Goal: Information Seeking & Learning: Find specific fact

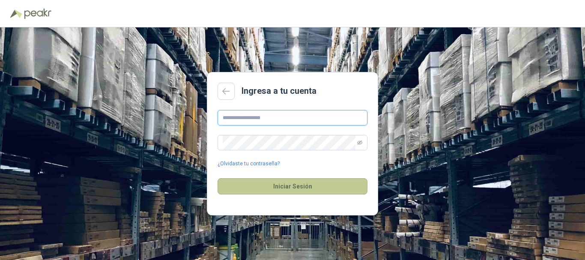
type input "**********"
click at [254, 193] on button "Iniciar Sesión" at bounding box center [293, 186] width 150 height 16
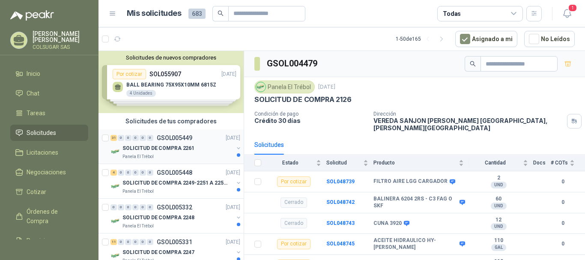
click at [114, 139] on div "31" at bounding box center [114, 138] width 6 height 6
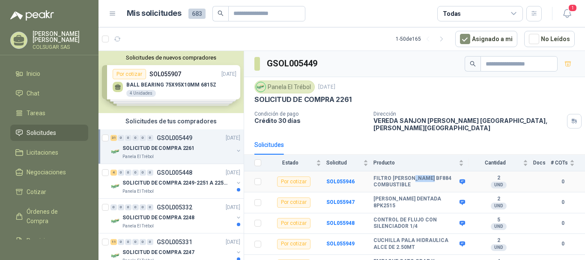
drag, startPoint x: 419, startPoint y: 171, endPoint x: 429, endPoint y: 172, distance: 10.4
click at [429, 175] on b "FILTRO [PERSON_NAME] BF884 COMBUSTIBLE" at bounding box center [416, 181] width 84 height 13
click at [430, 175] on b "FILTRO [PERSON_NAME] BF884 COMBUSTIBLE" at bounding box center [416, 181] width 84 height 13
drag, startPoint x: 430, startPoint y: 173, endPoint x: 416, endPoint y: 172, distance: 14.2
click at [416, 175] on b "FILTRO [PERSON_NAME] BF884 COMBUSTIBLE" at bounding box center [416, 181] width 84 height 13
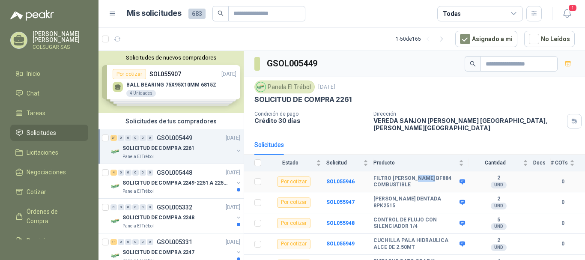
copy b "BF884"
drag, startPoint x: 419, startPoint y: 196, endPoint x: 440, endPoint y: 195, distance: 21.5
click at [440, 196] on div "[PERSON_NAME] DENTADA 8PK2515" at bounding box center [419, 202] width 90 height 13
copy div "8PK2515"
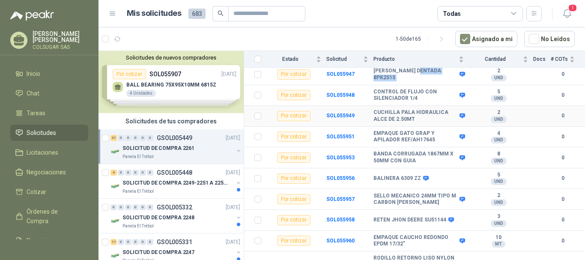
scroll to position [129, 0]
drag, startPoint x: 433, startPoint y: 134, endPoint x: 411, endPoint y: 135, distance: 21.5
click at [411, 135] on b "EMPAQUE GATO GRAP Y APILADOR REF/AH17645" at bounding box center [416, 136] width 84 height 13
copy b "AH17645"
drag, startPoint x: 372, startPoint y: 128, endPoint x: 399, endPoint y: 131, distance: 27.2
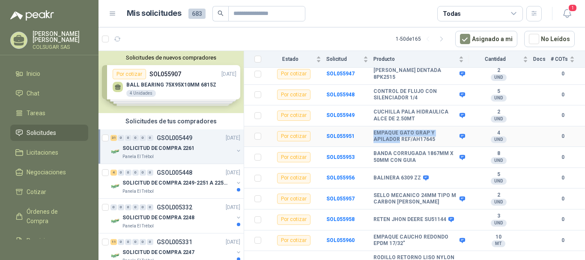
click at [399, 131] on tr "Por cotizar SOL055951 EMPAQUE GATO GRAP Y APILADOR REF/AH17645 4 UND  0" at bounding box center [414, 136] width 341 height 21
copy tr "EMPAQUE GATO GRAP Y APILADOR"
drag, startPoint x: 399, startPoint y: 175, endPoint x: 411, endPoint y: 174, distance: 12.5
click at [411, 175] on b "BALINERA 6309 ZZ" at bounding box center [398, 178] width 48 height 7
copy b "6309"
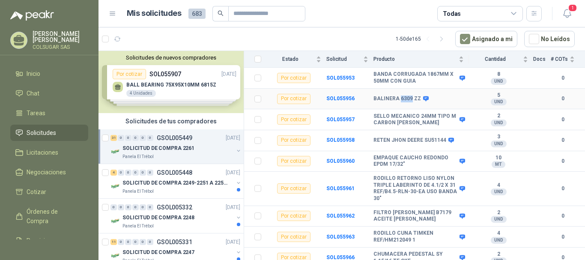
scroll to position [214, 0]
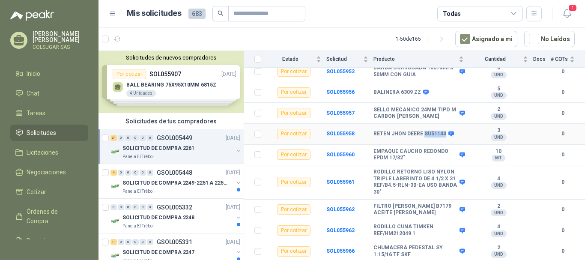
drag, startPoint x: 423, startPoint y: 127, endPoint x: 443, endPoint y: 129, distance: 20.2
click at [443, 131] on b "RETEN JHON DEERE SU51144" at bounding box center [410, 134] width 73 height 7
copy b "SU51144"
drag, startPoint x: 416, startPoint y: 200, endPoint x: 432, endPoint y: 200, distance: 15.9
click at [432, 203] on b "FILTRO [PERSON_NAME] B7179 ACEITE [PERSON_NAME]" at bounding box center [416, 209] width 84 height 13
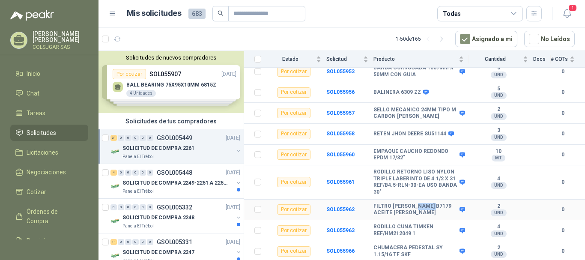
copy b "B7179"
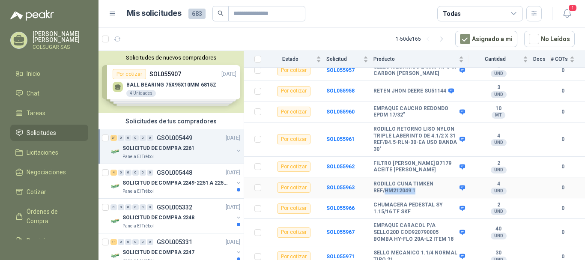
drag, startPoint x: 417, startPoint y: 187, endPoint x: 385, endPoint y: 185, distance: 32.2
click at [385, 185] on b "RODILLO CUNA TIMKEN REF/HM212049 1" at bounding box center [416, 187] width 84 height 13
copy b "HM212049 1"
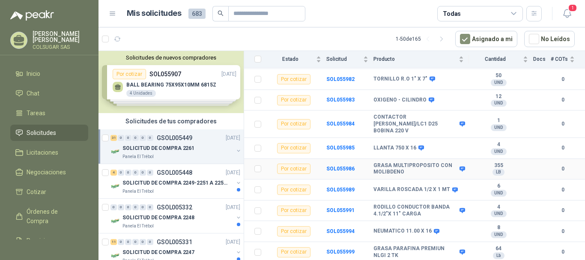
scroll to position [580, 0]
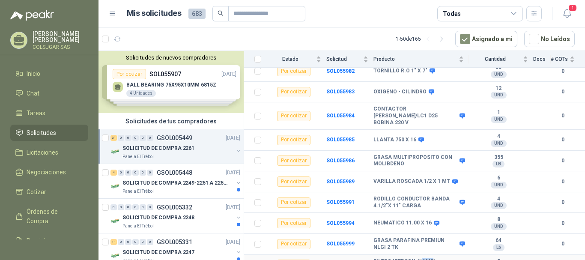
drag, startPoint x: 418, startPoint y: 251, endPoint x: 428, endPoint y: 248, distance: 10.3
click at [428, 258] on b "FILTRO [PERSON_NAME] BF46026-0 COMBUSTIBLE" at bounding box center [416, 264] width 84 height 13
drag, startPoint x: 415, startPoint y: 249, endPoint x: 422, endPoint y: 249, distance: 7.3
click at [422, 258] on b "FILTRO [PERSON_NAME] BF46026-0 COMBUSTIBLE" at bounding box center [416, 264] width 84 height 13
click at [420, 258] on b "FILTRO [PERSON_NAME] BF46026-0 COMBUSTIBLE" at bounding box center [416, 264] width 84 height 13
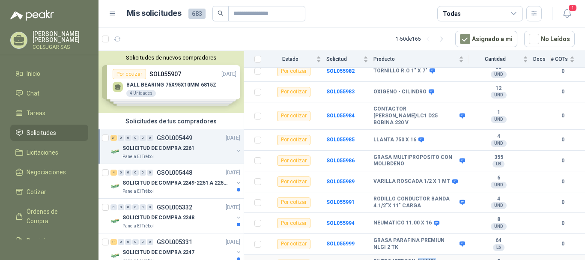
drag, startPoint x: 416, startPoint y: 249, endPoint x: 436, endPoint y: 249, distance: 19.7
click at [436, 258] on b "FILTRO [PERSON_NAME] BF46026-0 COMBUSTIBLE" at bounding box center [416, 264] width 84 height 13
copy b "BF46026"
click at [114, 172] on div "4" at bounding box center [114, 173] width 6 height 6
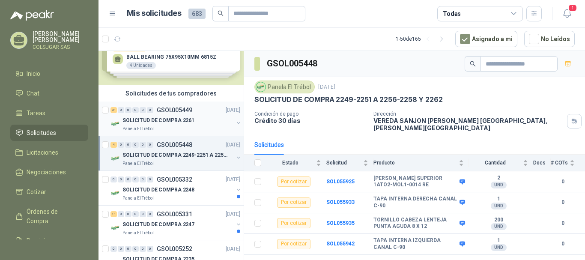
scroll to position [43, 0]
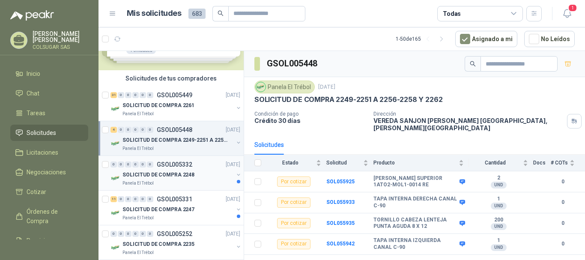
click at [114, 168] on div "0 0 0 0 0 0 GSOL005332 [DATE]" at bounding box center [177, 164] width 132 height 10
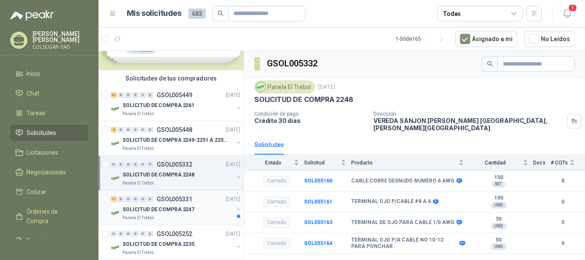
click at [112, 197] on div "11" at bounding box center [114, 199] width 6 height 6
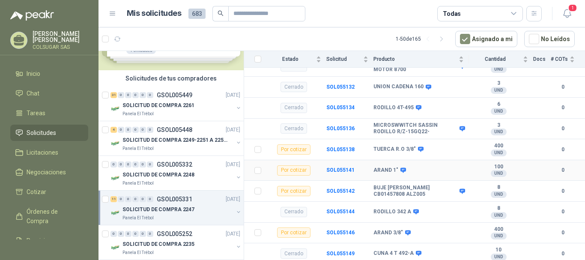
scroll to position [428, 0]
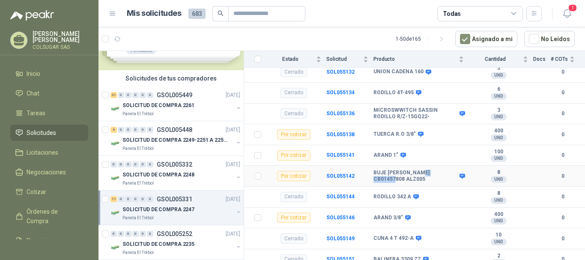
drag, startPoint x: 419, startPoint y: 166, endPoint x: 449, endPoint y: 167, distance: 30.4
click at [449, 170] on b "BUJE [PERSON_NAME] CB01457808 ALZ005" at bounding box center [416, 176] width 84 height 13
copy b "CB01457808"
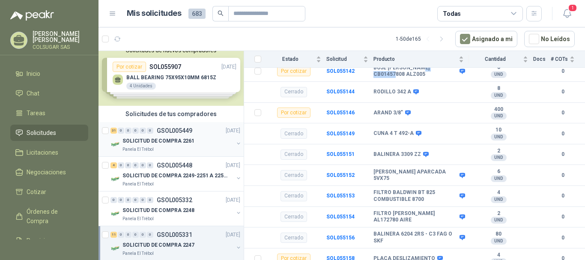
scroll to position [0, 0]
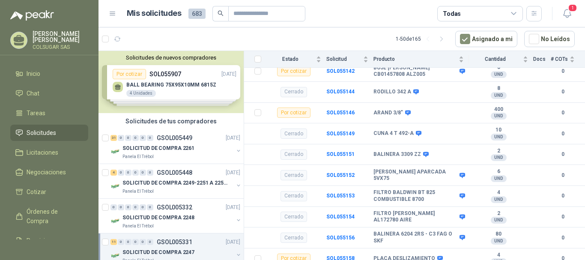
click at [184, 90] on div "Solicitudes de nuevos compradores Por cotizar SOL055907 [DATE] BALL BEARING 75X…" at bounding box center [171, 82] width 145 height 62
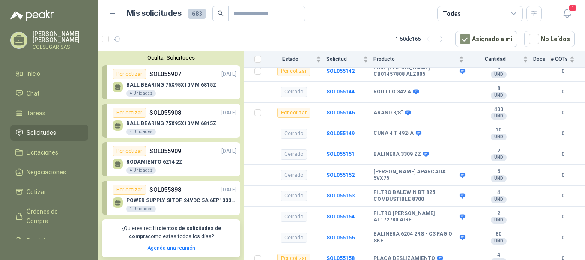
click at [184, 90] on div "BALL BEARING 75X95X10MM 6815Z 4 Unidades" at bounding box center [171, 89] width 90 height 15
click at [174, 84] on p "BALL BEARING 75X95X10MM 6815Z" at bounding box center [171, 85] width 90 height 6
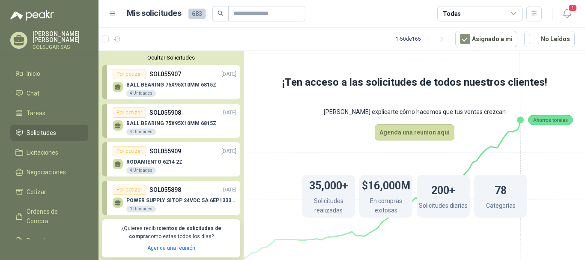
click at [123, 71] on div "Por cotizar" at bounding box center [129, 74] width 33 height 10
click at [126, 75] on div "Por cotizar" at bounding box center [129, 74] width 33 height 10
click at [127, 119] on div "BALL BEARING 75X95X10MM 6815Z 4 Unidades" at bounding box center [175, 127] width 124 height 18
click at [129, 117] on div "Por cotizar" at bounding box center [129, 113] width 33 height 10
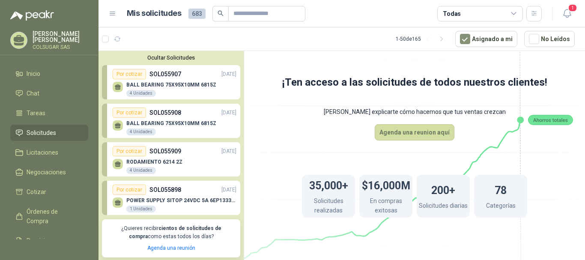
click at [203, 124] on p "BALL BEARING 75X95X10MM 6815Z" at bounding box center [171, 123] width 90 height 6
